Goal: Task Accomplishment & Management: Use online tool/utility

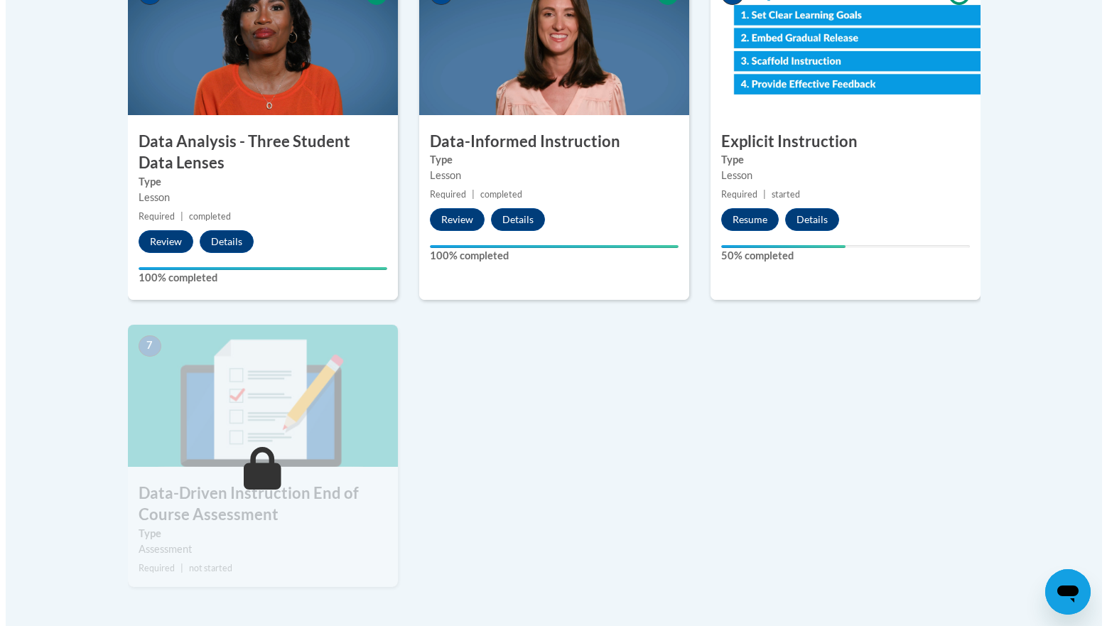
scroll to position [872, 0]
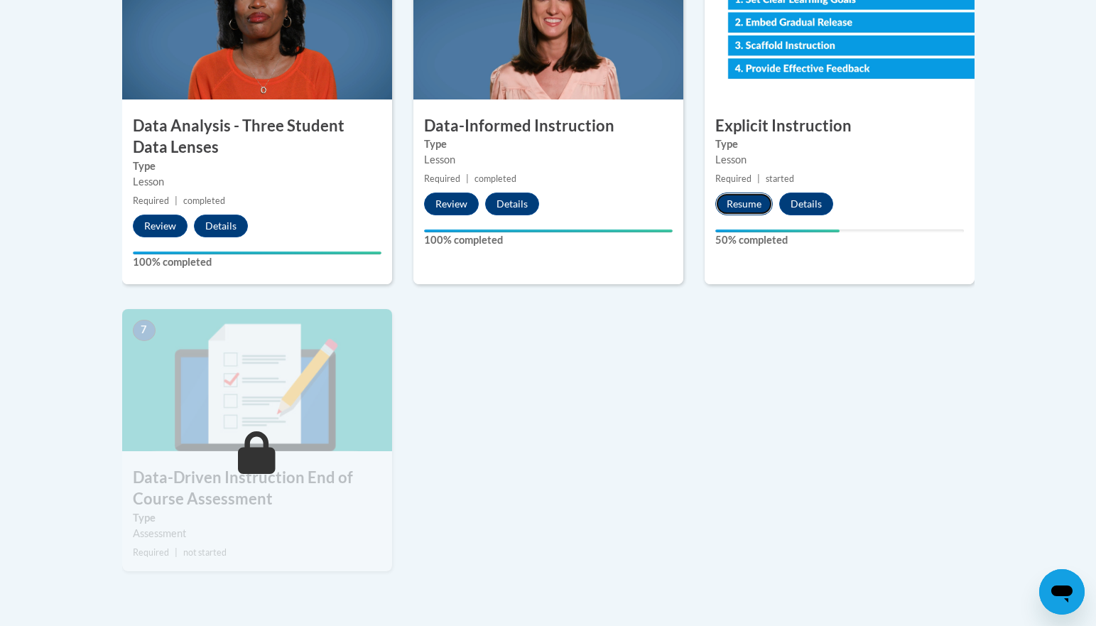
click at [744, 209] on button "Resume" at bounding box center [745, 204] width 58 height 23
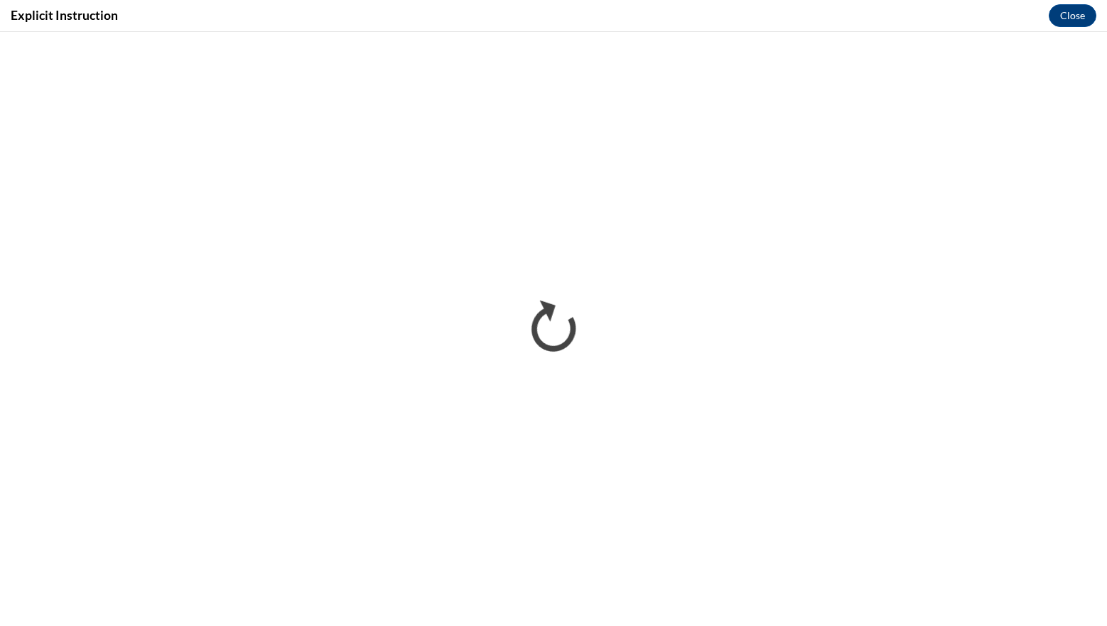
scroll to position [0, 0]
